Goal: Task Accomplishment & Management: Use online tool/utility

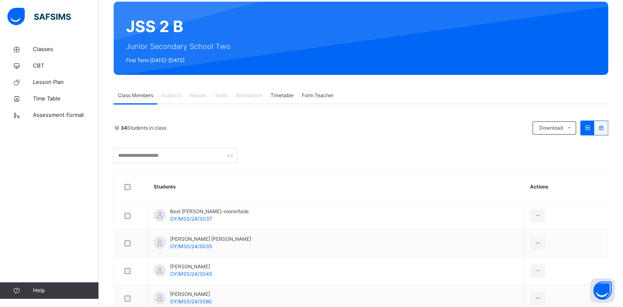
scroll to position [82, 0]
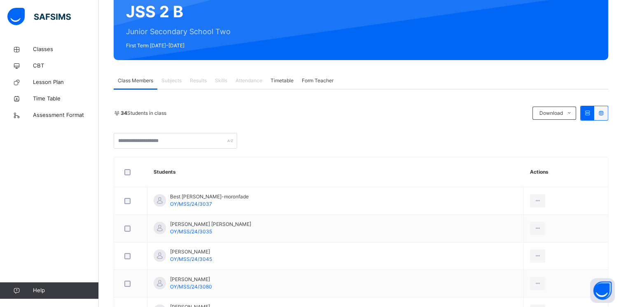
click at [251, 79] on span "Attendance" at bounding box center [248, 80] width 27 height 7
click at [249, 82] on span "Attendance" at bounding box center [248, 80] width 27 height 7
drag, startPoint x: 249, startPoint y: 82, endPoint x: 237, endPoint y: 77, distance: 12.6
click at [237, 77] on span "Attendance" at bounding box center [248, 80] width 27 height 7
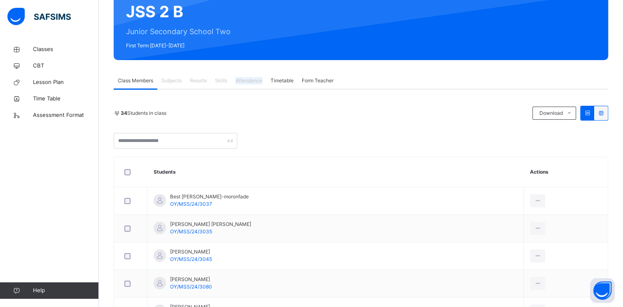
click at [237, 77] on span "Attendance" at bounding box center [248, 80] width 27 height 7
drag, startPoint x: 237, startPoint y: 77, endPoint x: 250, endPoint y: 82, distance: 14.5
click at [250, 82] on span "Attendance" at bounding box center [248, 80] width 27 height 7
click at [249, 84] on span "Attendance" at bounding box center [248, 80] width 27 height 7
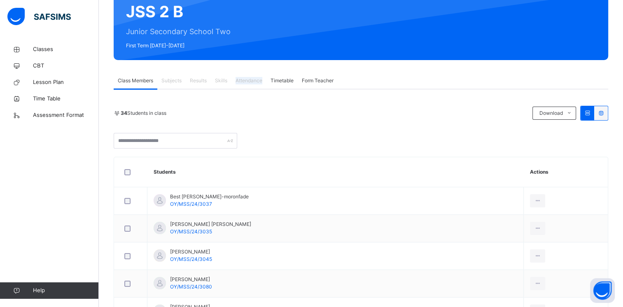
drag, startPoint x: 249, startPoint y: 84, endPoint x: 245, endPoint y: 75, distance: 9.0
click at [245, 75] on div "Attendance" at bounding box center [248, 80] width 35 height 16
click at [591, 112] on icon at bounding box center [587, 113] width 7 height 6
click at [249, 77] on div "Attendance" at bounding box center [248, 80] width 35 height 16
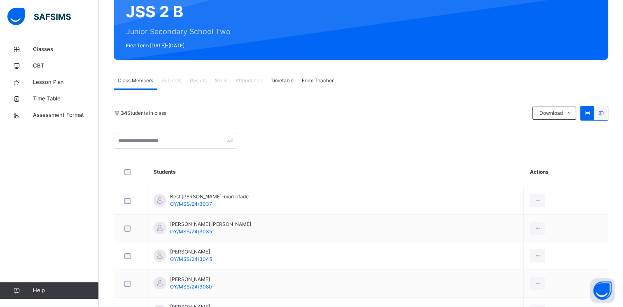
click at [283, 79] on span "Timetable" at bounding box center [281, 80] width 23 height 7
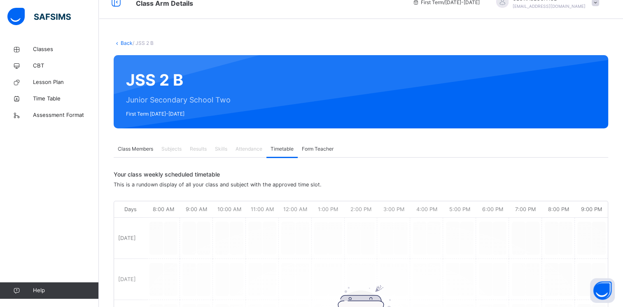
scroll to position [0, 0]
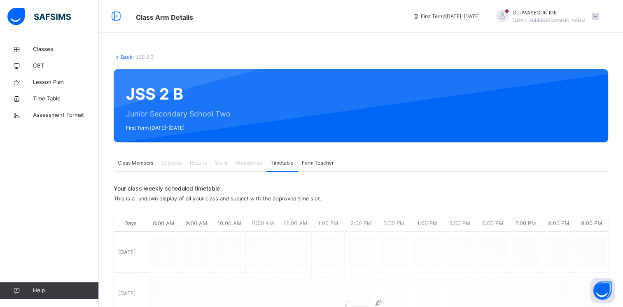
click at [309, 162] on span "Form Teacher" at bounding box center [318, 162] width 32 height 7
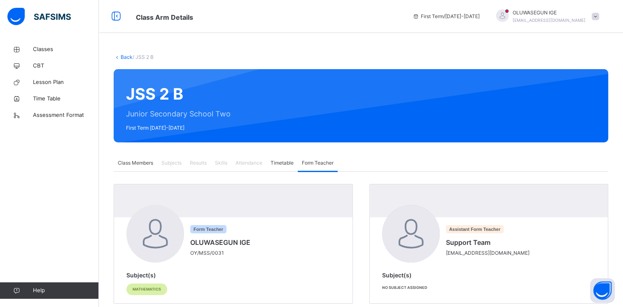
scroll to position [17, 0]
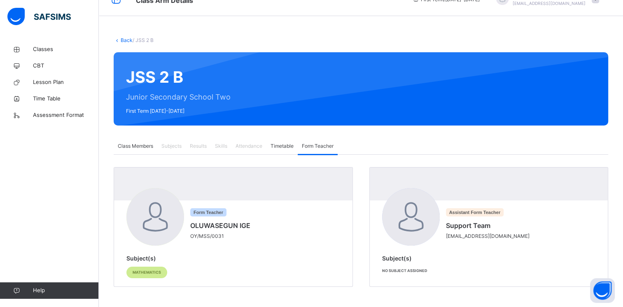
click at [145, 270] on span "Mathematics" at bounding box center [147, 273] width 28 height 6
click at [147, 254] on div "Subject(s) Mathematics" at bounding box center [233, 268] width 214 height 28
drag, startPoint x: 147, startPoint y: 254, endPoint x: 206, endPoint y: 260, distance: 59.2
click at [206, 260] on div "Subject(s) Mathematics" at bounding box center [233, 268] width 214 height 28
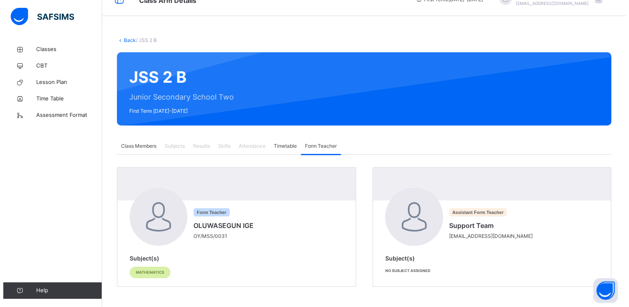
scroll to position [0, 0]
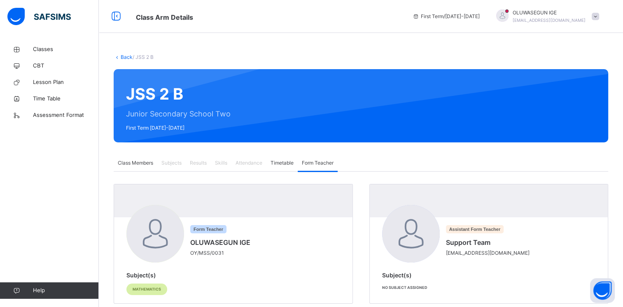
click at [508, 16] on div at bounding box center [502, 15] width 12 height 12
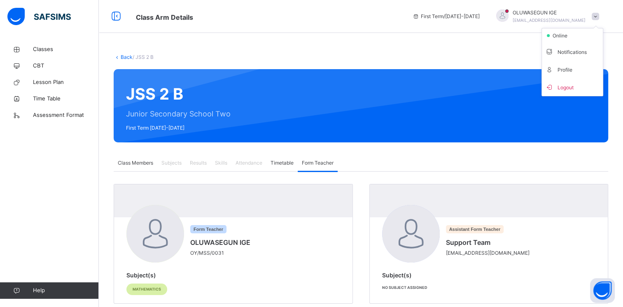
click at [508, 25] on div "First Term / [DATE]-[DATE] OLUWASEGUN IGE [EMAIL_ADDRESS][DOMAIN_NAME] online N…" at bounding box center [515, 16] width 214 height 33
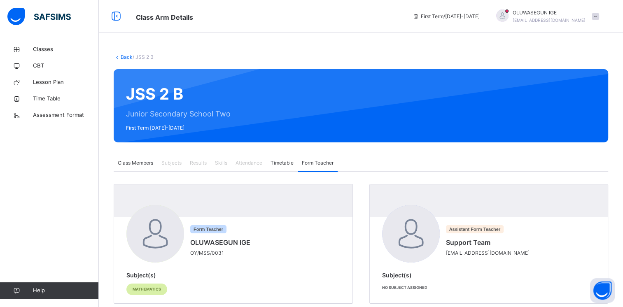
click at [599, 16] on span at bounding box center [595, 16] width 7 height 7
click at [484, 20] on div "First Term / [DATE]-[DATE]" at bounding box center [445, 16] width 75 height 33
click at [118, 16] on icon at bounding box center [116, 16] width 14 height 15
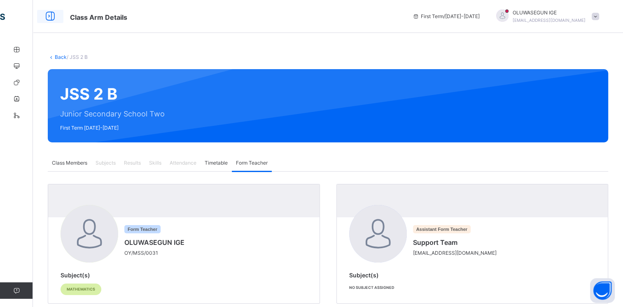
click at [50, 17] on icon at bounding box center [50, 16] width 14 height 15
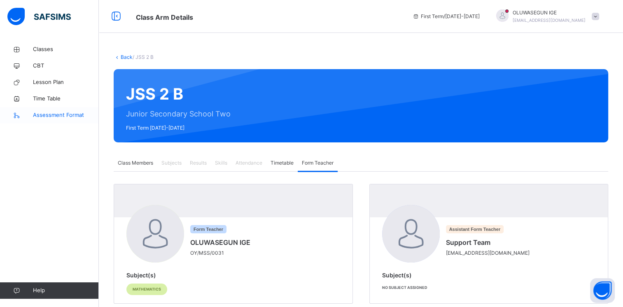
click at [58, 114] on span "Assessment Format" at bounding box center [66, 115] width 66 height 8
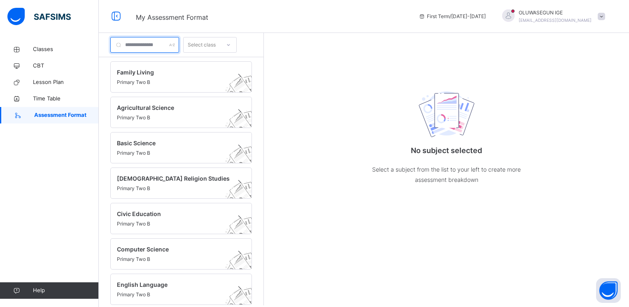
click at [179, 44] on div at bounding box center [144, 45] width 69 height 16
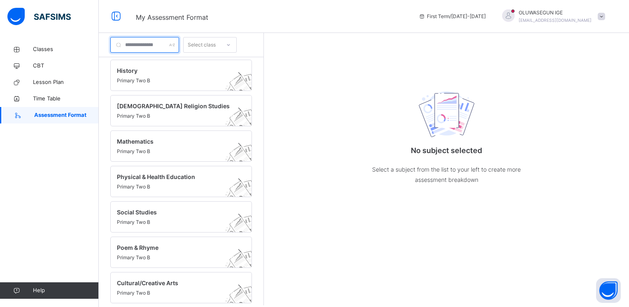
scroll to position [288, 0]
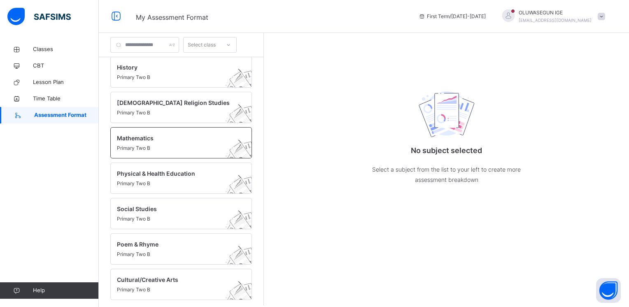
click at [142, 134] on span "Mathematics" at bounding box center [173, 138] width 113 height 9
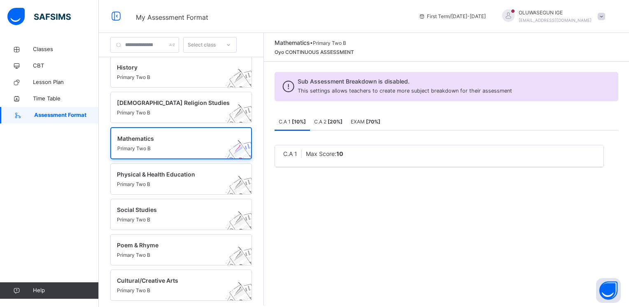
click at [355, 158] on div "C.A 1 Max Score: 10" at bounding box center [439, 156] width 329 height 22
click at [303, 119] on b "[ 10 %]" at bounding box center [299, 122] width 14 height 6
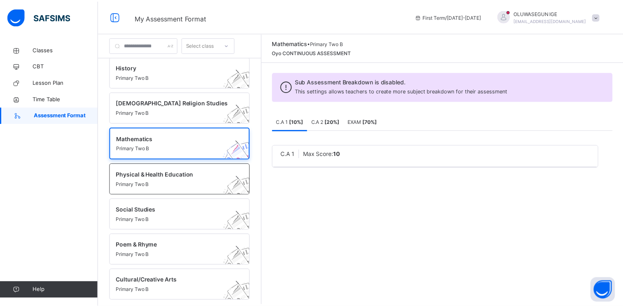
scroll to position [289, 0]
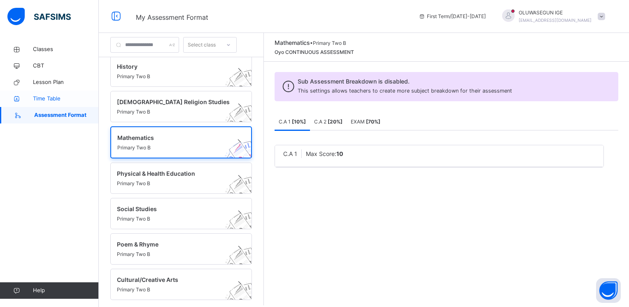
click at [43, 100] on span "Time Table" at bounding box center [66, 99] width 66 height 8
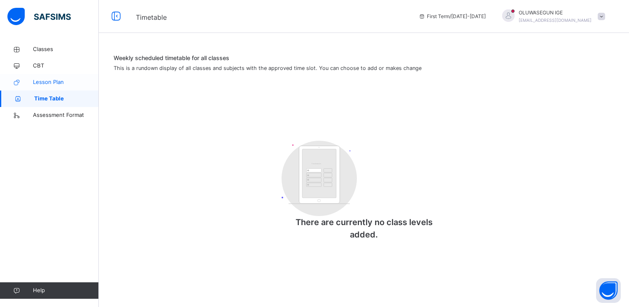
click at [50, 82] on span "Lesson Plan" at bounding box center [66, 82] width 66 height 8
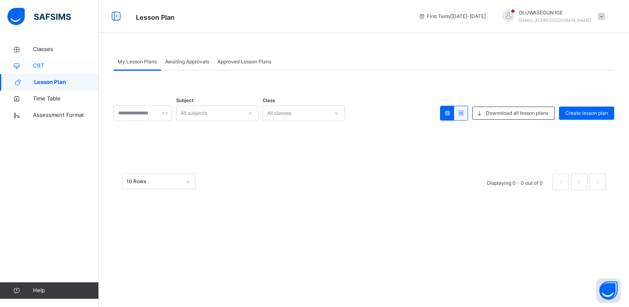
click at [40, 67] on span "CBT" at bounding box center [66, 66] width 66 height 8
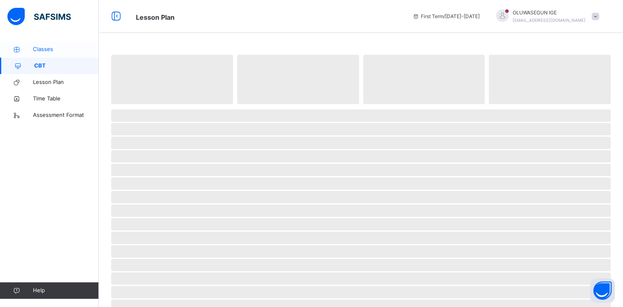
click at [53, 47] on span "Classes" at bounding box center [66, 49] width 66 height 8
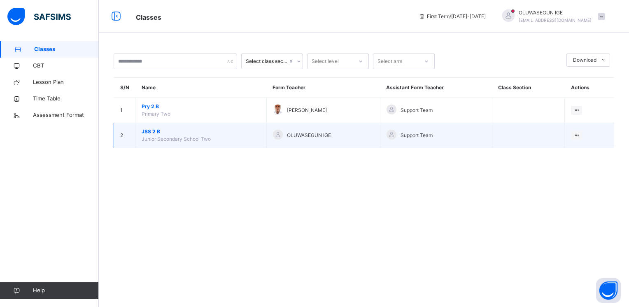
click at [308, 141] on div "OLUWASEGUN IGE" at bounding box center [323, 136] width 101 height 12
click at [165, 131] on span "JSS 2 B" at bounding box center [201, 131] width 119 height 7
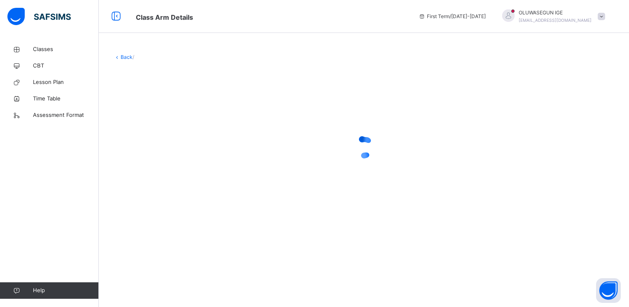
click at [165, 131] on div at bounding box center [364, 147] width 501 height 33
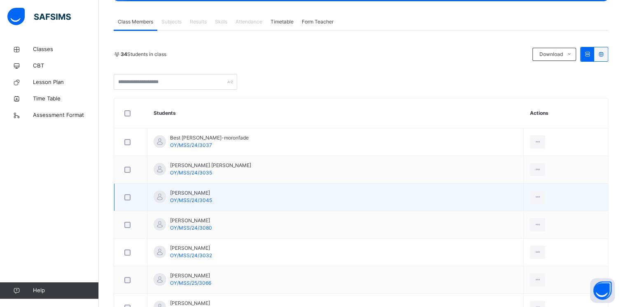
scroll to position [124, 0]
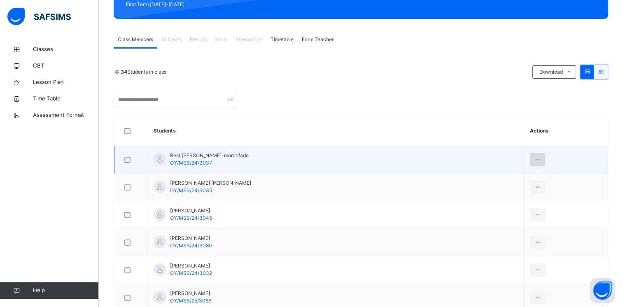
click at [535, 158] on div at bounding box center [537, 159] width 15 height 13
click at [533, 160] on div at bounding box center [537, 159] width 15 height 13
click at [530, 164] on div at bounding box center [537, 159] width 15 height 13
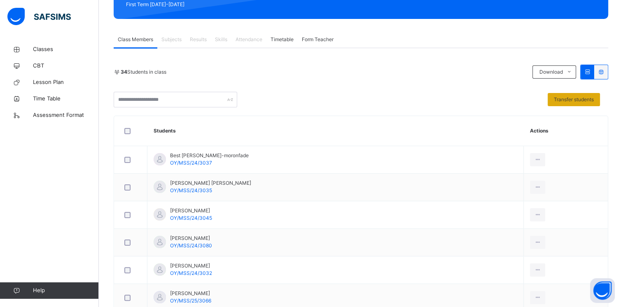
click at [594, 100] on span "Transfer students" at bounding box center [574, 99] width 40 height 7
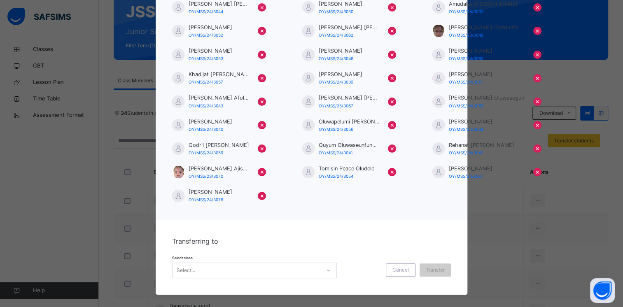
scroll to position [147, 0]
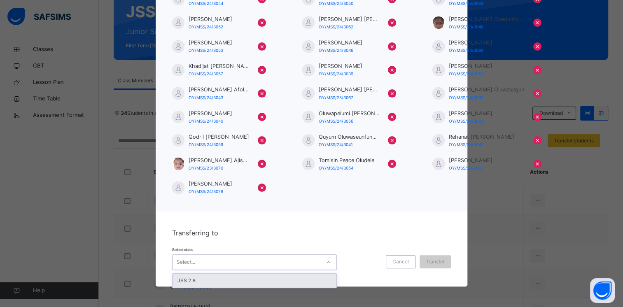
click at [266, 262] on div "Select..." at bounding box center [246, 262] width 148 height 13
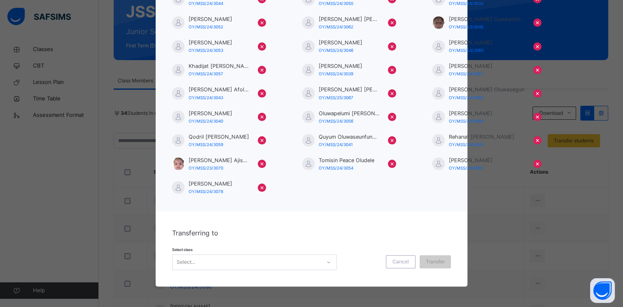
click at [294, 189] on div "Best Adebayo Adejinle-moronfade OY/MSS/24/3037 × [PERSON_NAME] [PERSON_NAME] OY…" at bounding box center [311, 58] width 279 height 274
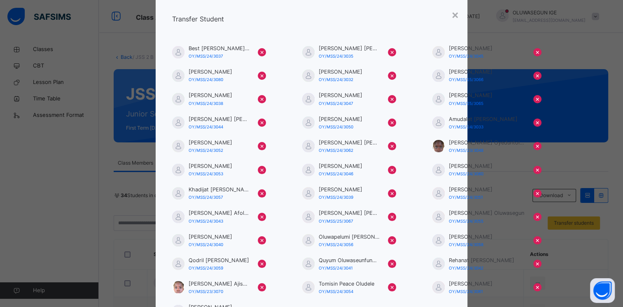
scroll to position [0, 0]
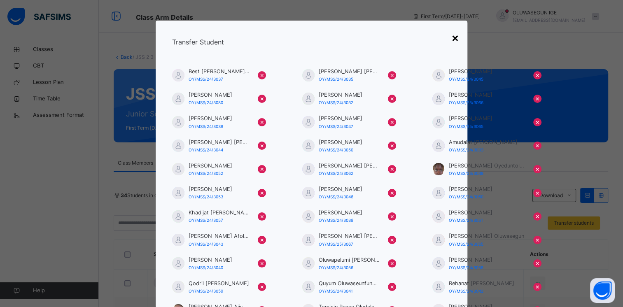
click at [455, 37] on div "×" at bounding box center [455, 37] width 8 height 17
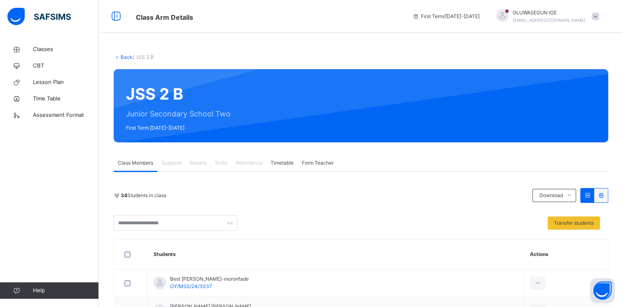
click at [254, 167] on div "Attendance" at bounding box center [248, 163] width 35 height 16
drag, startPoint x: 254, startPoint y: 167, endPoint x: 249, endPoint y: 163, distance: 6.2
click at [249, 163] on span "Attendance" at bounding box center [248, 162] width 27 height 7
click at [308, 213] on div "34 Students in class Download Pdf Report Excel Report Transfer students" at bounding box center [361, 209] width 494 height 43
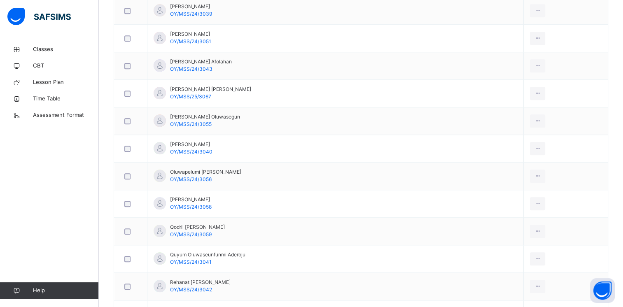
scroll to position [736, 0]
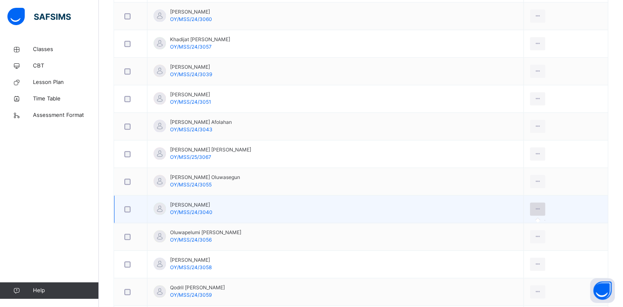
click at [530, 210] on div at bounding box center [537, 209] width 15 height 13
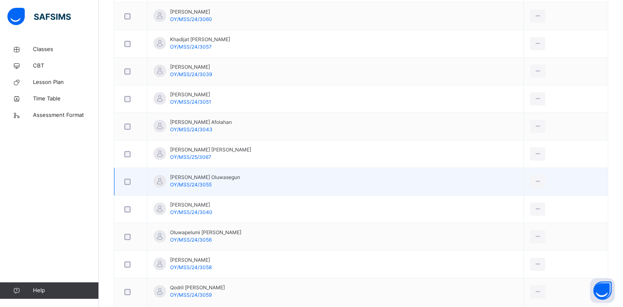
click at [347, 174] on td "[PERSON_NAME] Oluwasegun OY/MSS/24/3055" at bounding box center [335, 182] width 376 height 28
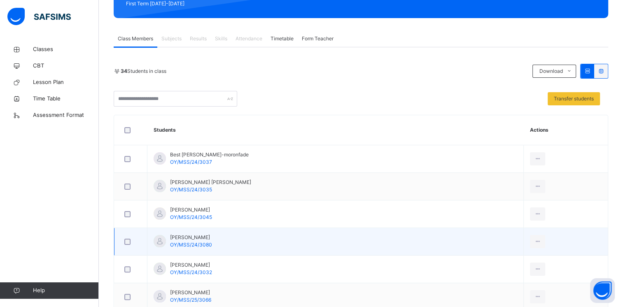
scroll to position [0, 0]
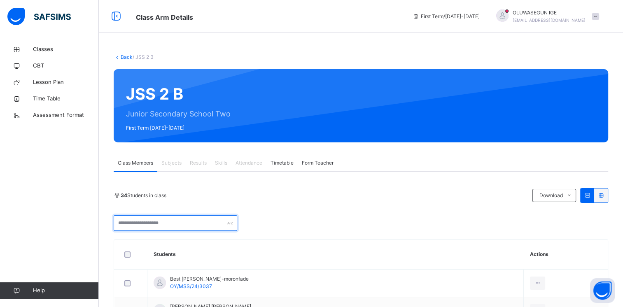
click at [183, 223] on input "text" at bounding box center [176, 223] width 124 height 16
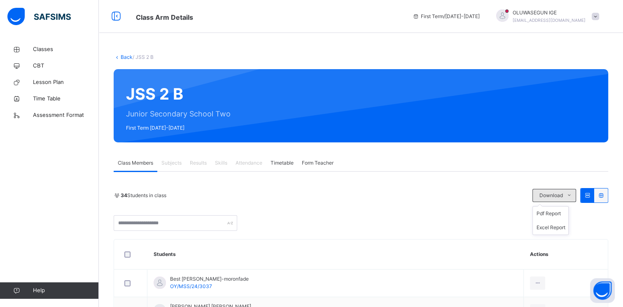
click at [562, 192] on span "Download" at bounding box center [550, 195] width 23 height 7
click at [552, 209] on ul "Pdf Report Excel Report" at bounding box center [550, 220] width 36 height 29
click at [553, 214] on li "Pdf Report" at bounding box center [550, 214] width 35 height 14
